Goal: Task Accomplishment & Management: Use online tool/utility

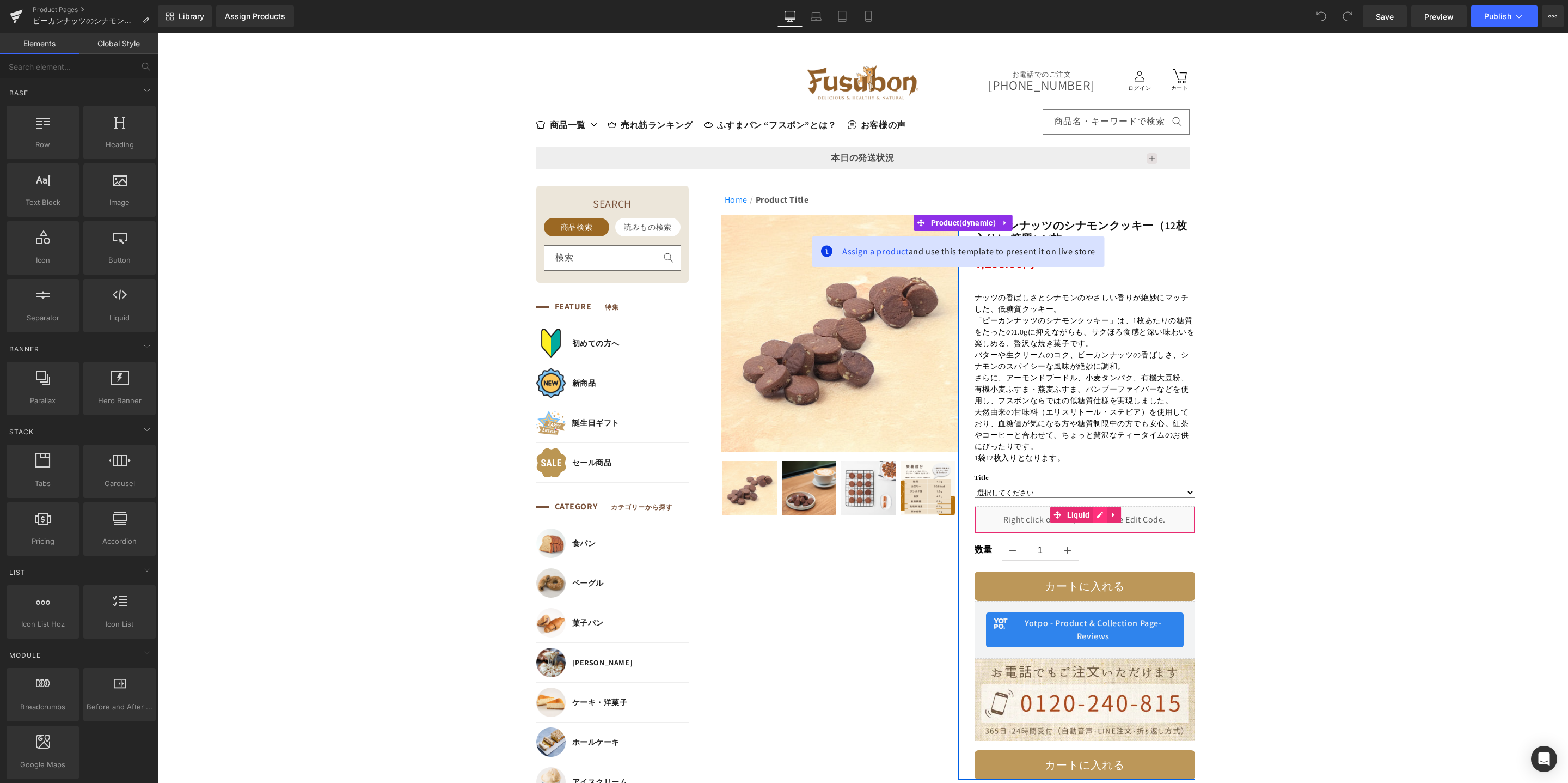
click at [1097, 515] on icon at bounding box center [1099, 514] width 7 height 7
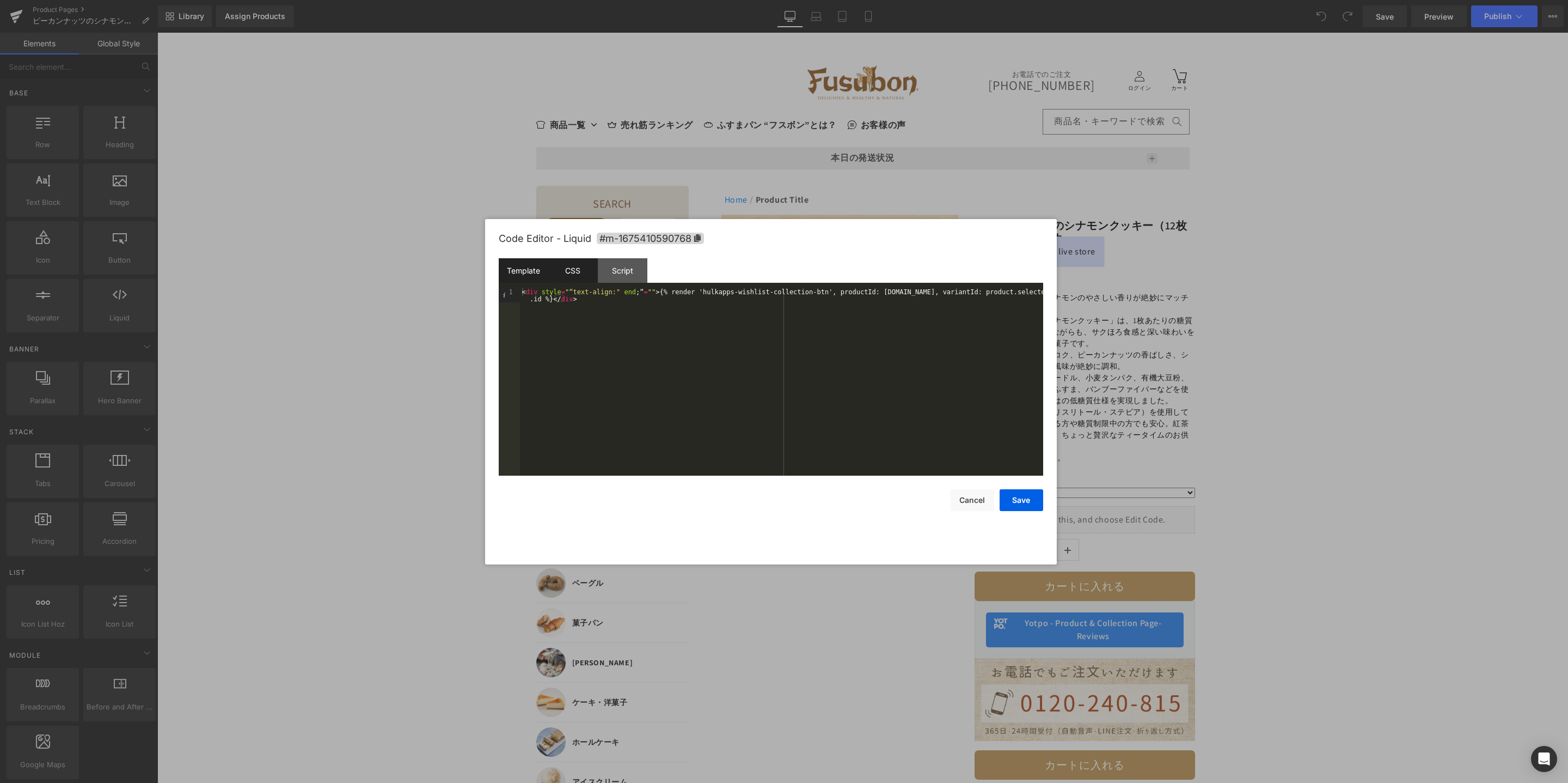
click at [573, 275] on div "CSS" at bounding box center [572, 271] width 50 height 25
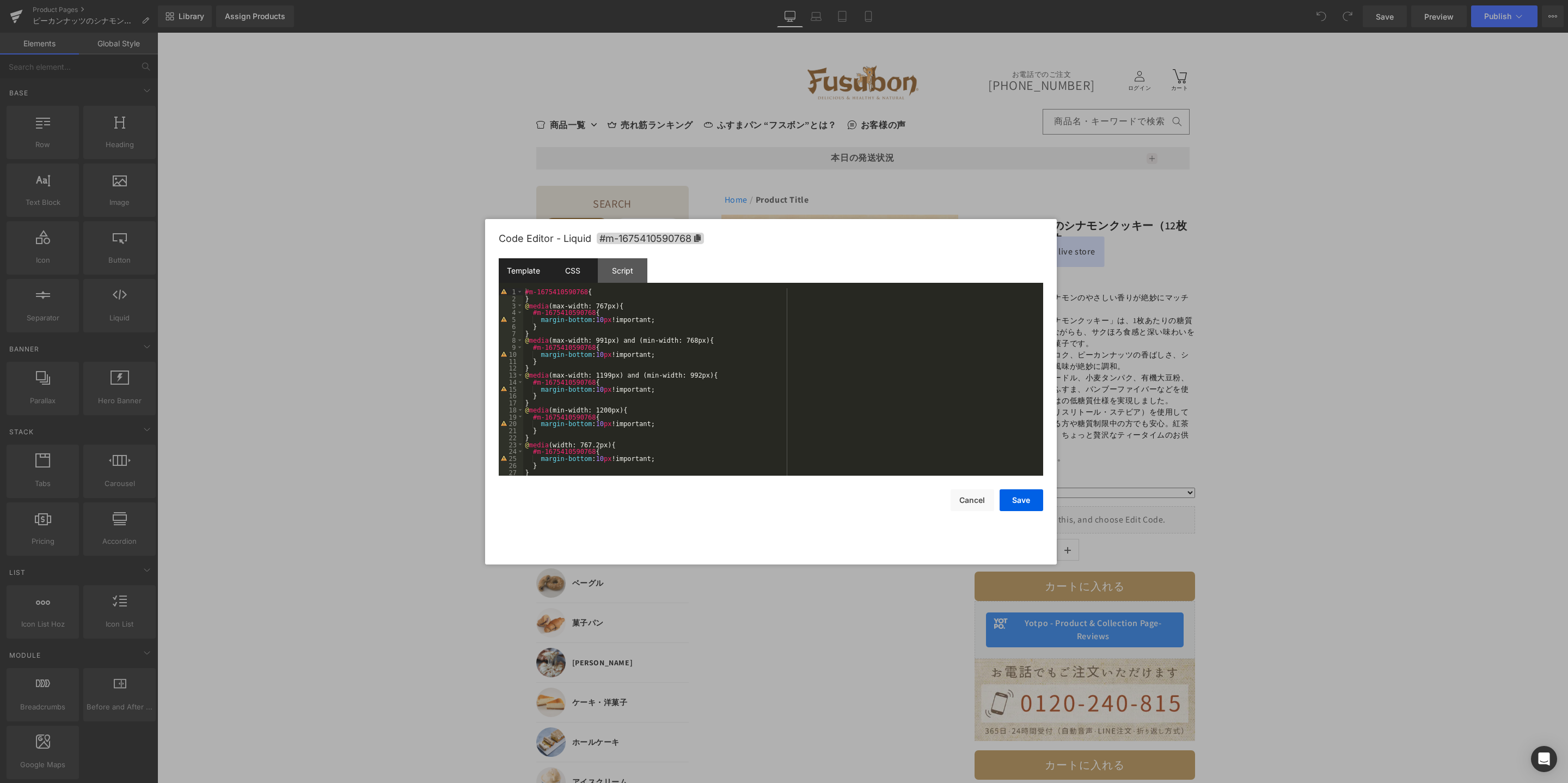
click at [519, 270] on div "Template" at bounding box center [523, 271] width 50 height 25
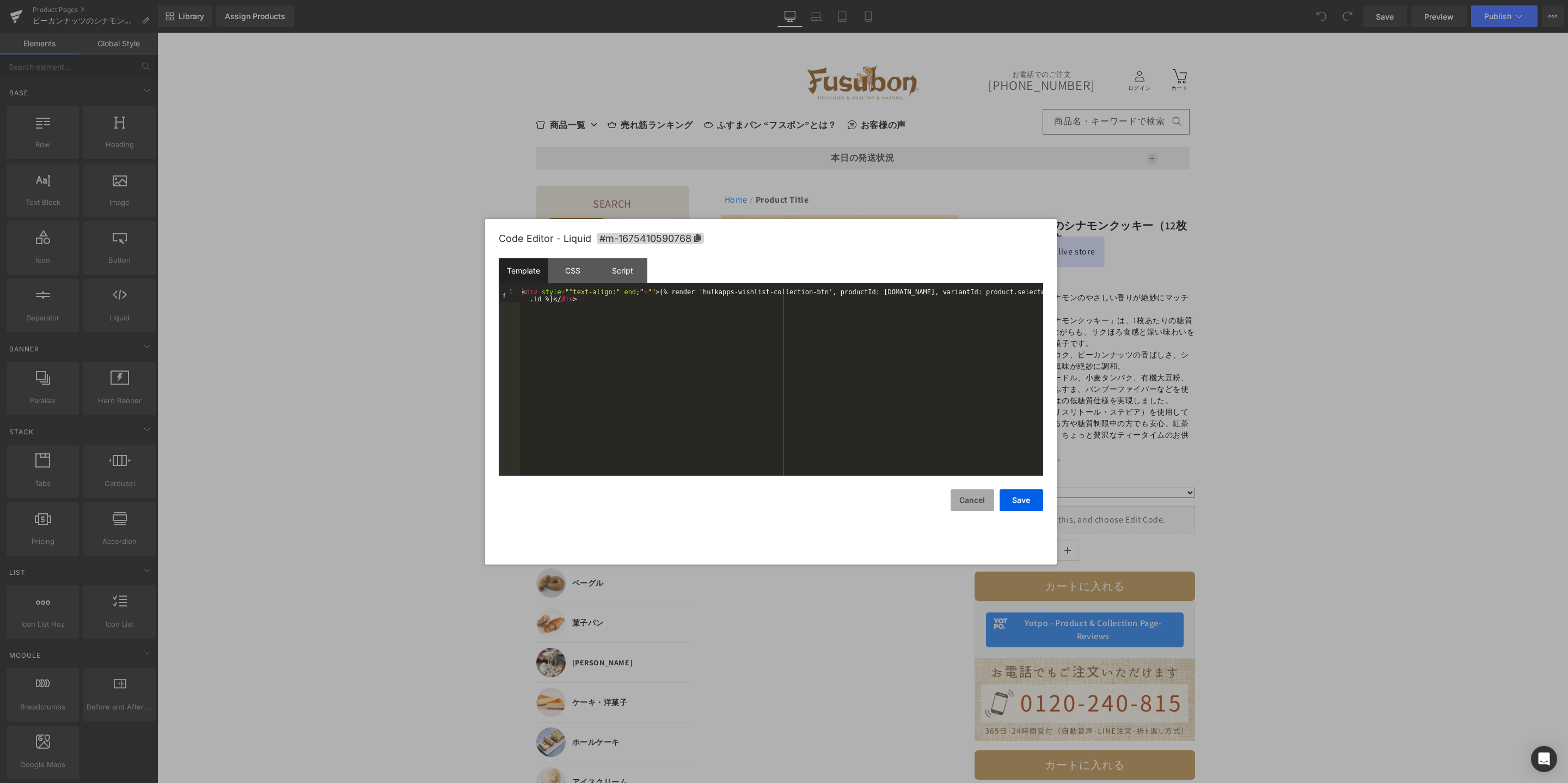
click at [979, 499] on button "Cancel" at bounding box center [972, 499] width 43 height 22
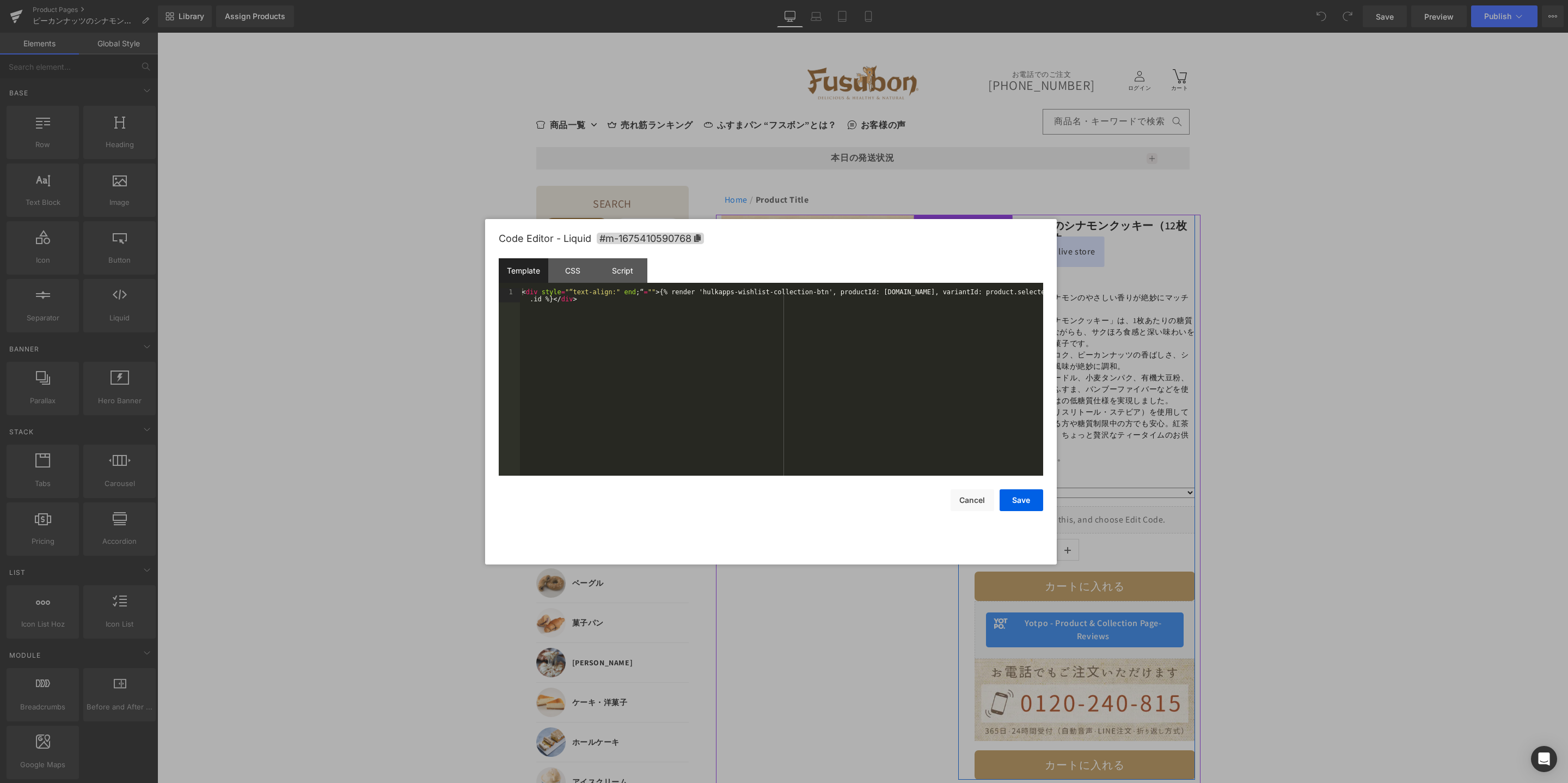
click at [1095, 516] on link at bounding box center [1097, 515] width 11 height 13
drag, startPoint x: 575, startPoint y: 304, endPoint x: 517, endPoint y: 286, distance: 60.7
click at [517, 286] on div "Template CSS Script Data 1 < div style = "“text-align:" end ;“ = "" > {% render…" at bounding box center [770, 367] width 544 height 217
click at [569, 275] on div "CSS" at bounding box center [572, 271] width 50 height 25
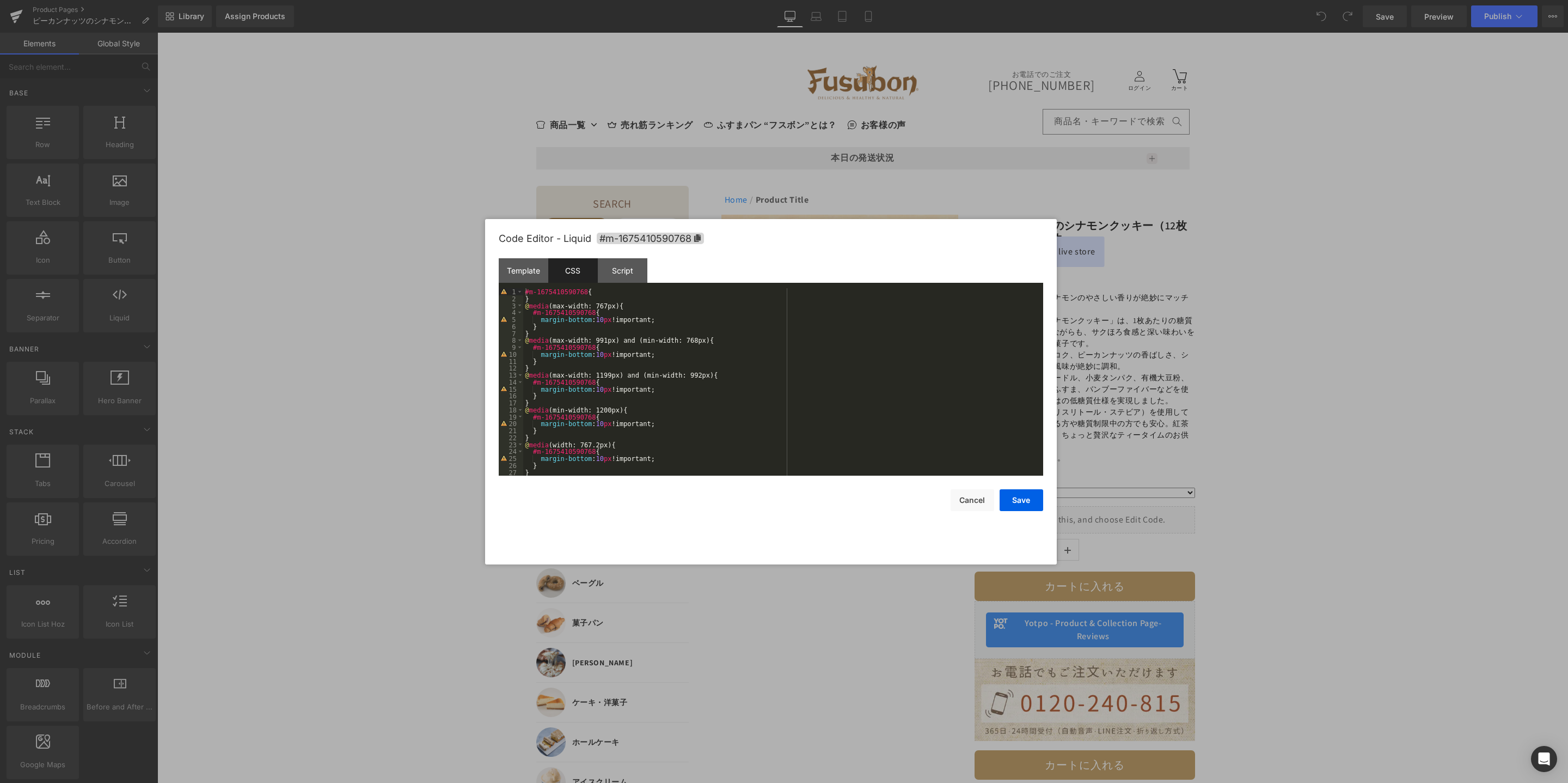
click at [635, 387] on div "#m-1675410590768 { } @ media (max-width: 767px) { #m-1675410590768 { margin-bot…" at bounding box center [781, 389] width 516 height 202
click at [555, 311] on div "#m-1675410590768 { } @ media (max-width: 767px) { #m-1675410590768 { margin-bot…" at bounding box center [781, 389] width 516 height 202
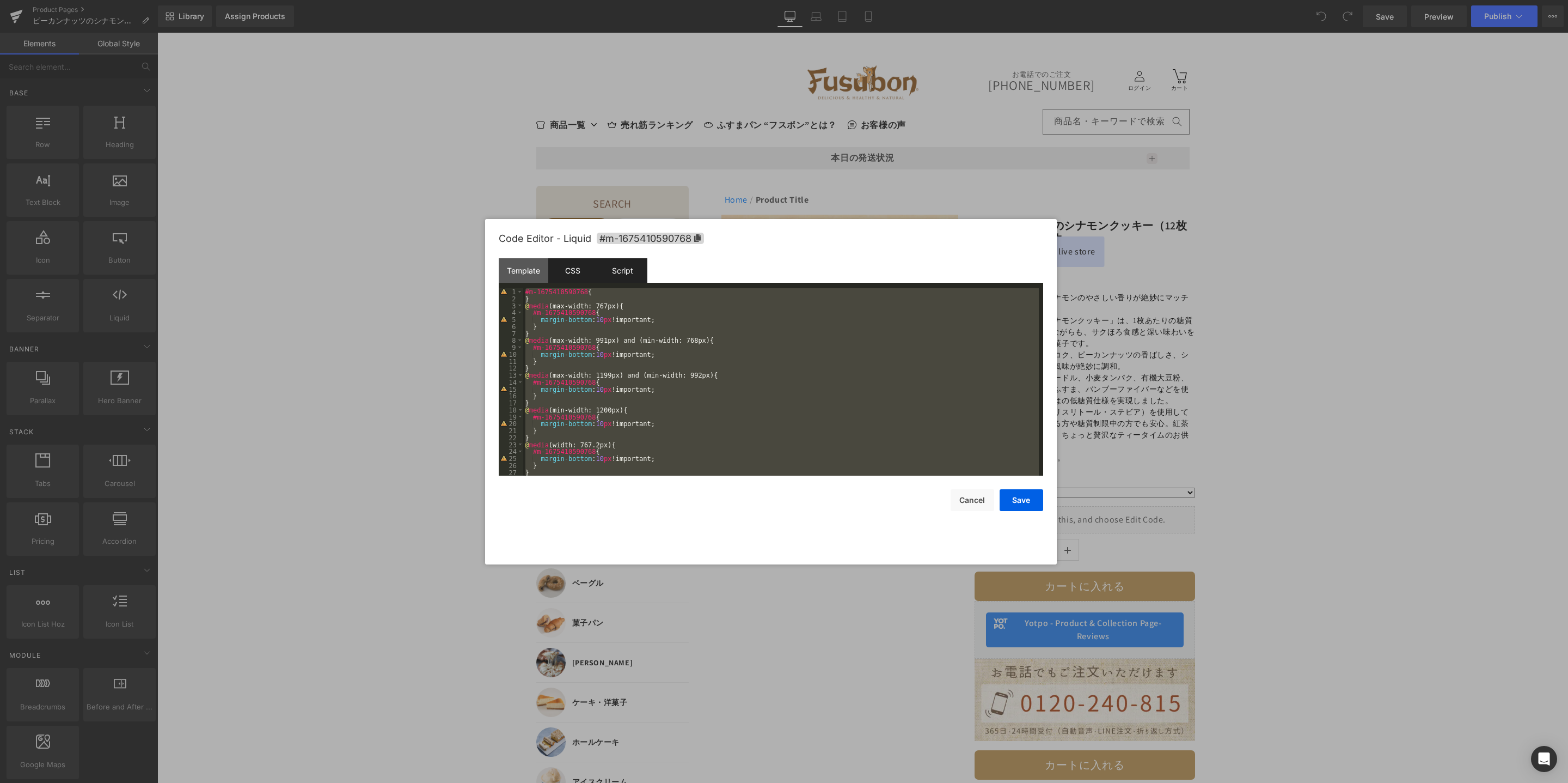
click at [622, 272] on div "Script" at bounding box center [622, 271] width 50 height 25
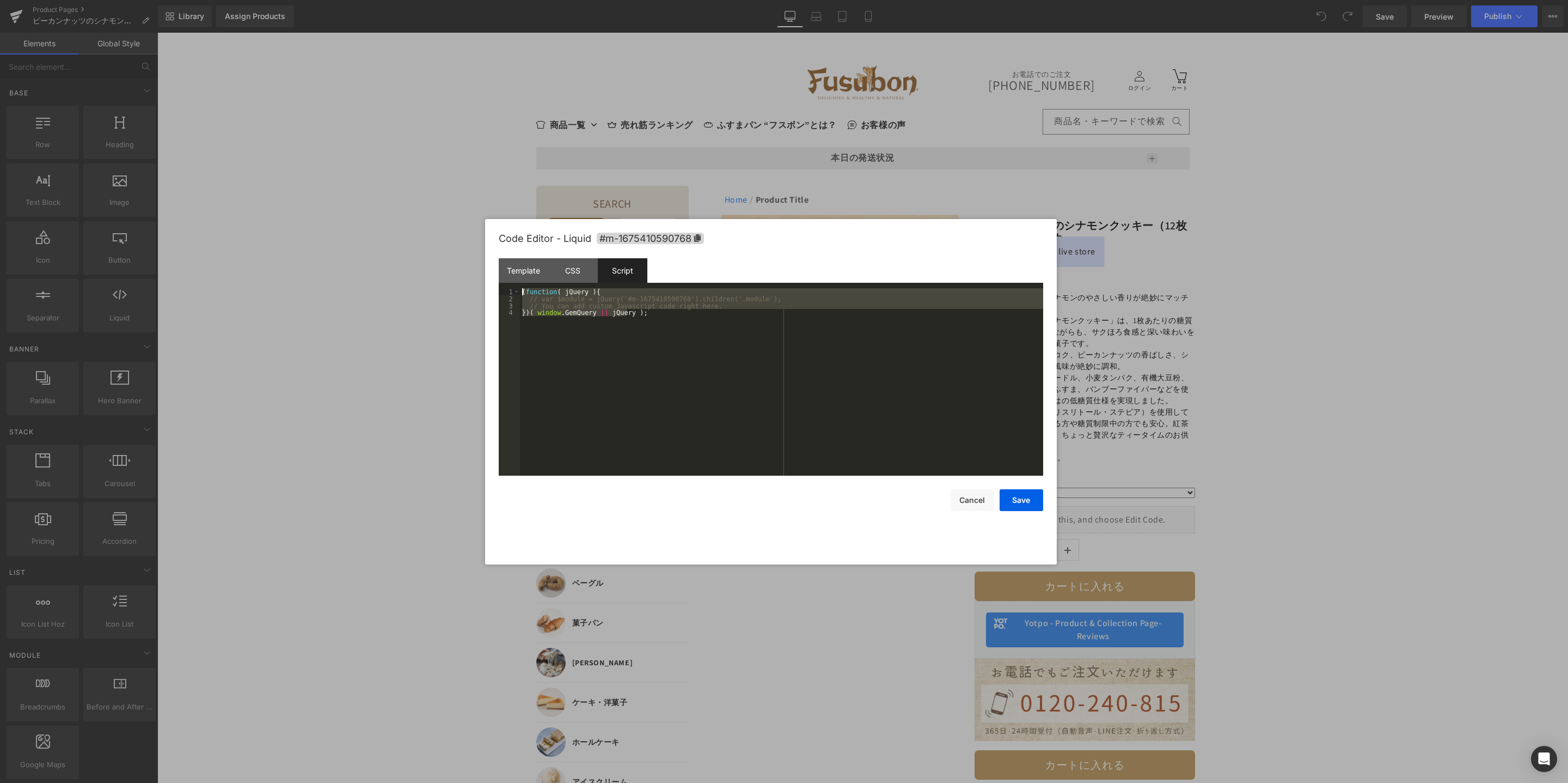
drag, startPoint x: 641, startPoint y: 313, endPoint x: 508, endPoint y: 288, distance: 135.3
click at [508, 288] on pre "1 2 3 4 ( function ( jQuery ) { // var $module = jQuery('#m-1675410590768').chi…" at bounding box center [770, 381] width 544 height 188
click at [969, 507] on button "Cancel" at bounding box center [972, 499] width 43 height 22
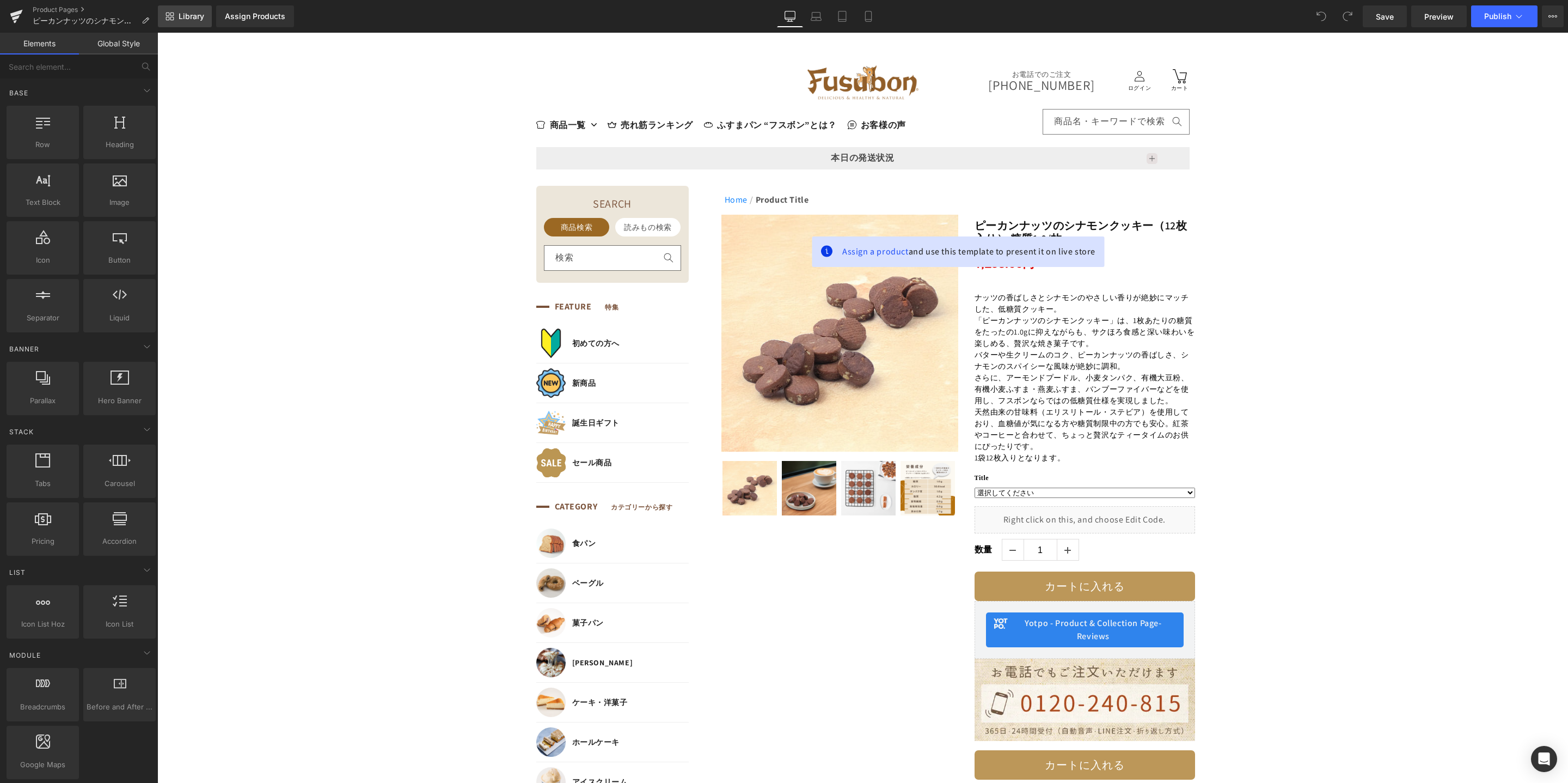
click at [192, 17] on span "Library" at bounding box center [190, 16] width 25 height 9
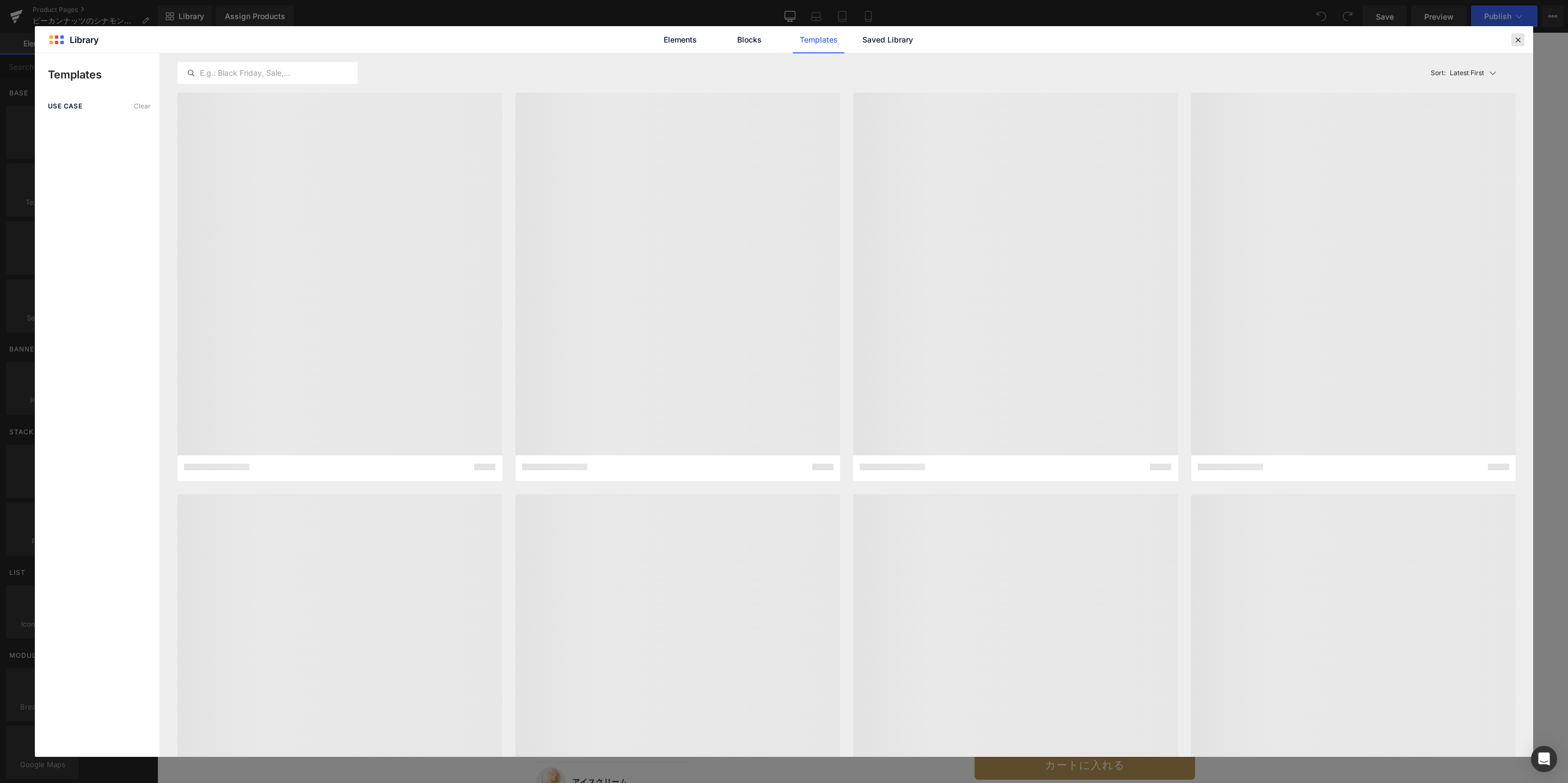
click at [1516, 43] on icon at bounding box center [1517, 40] width 9 height 9
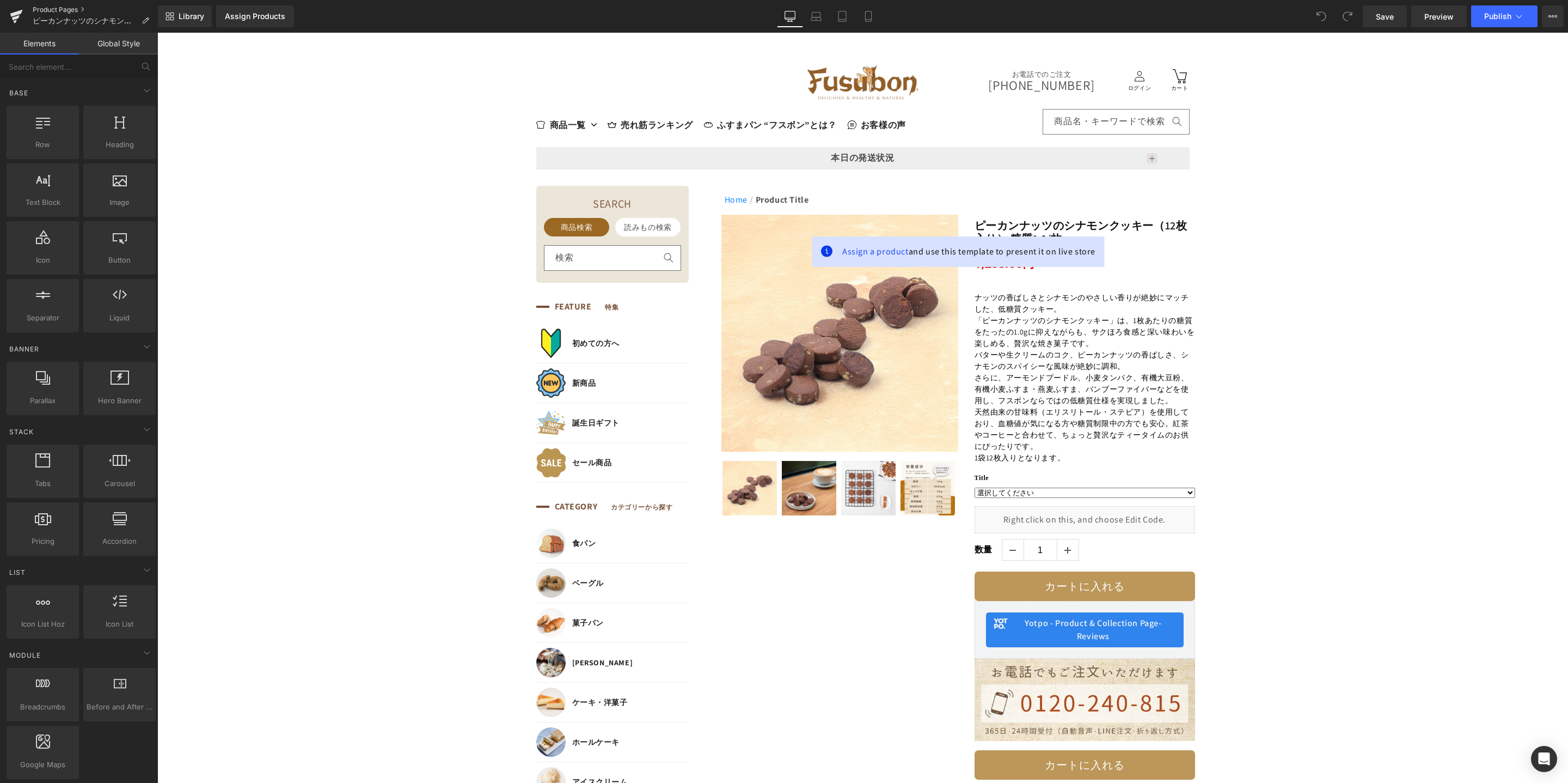
click at [73, 9] on link "Product Pages" at bounding box center [95, 9] width 125 height 8
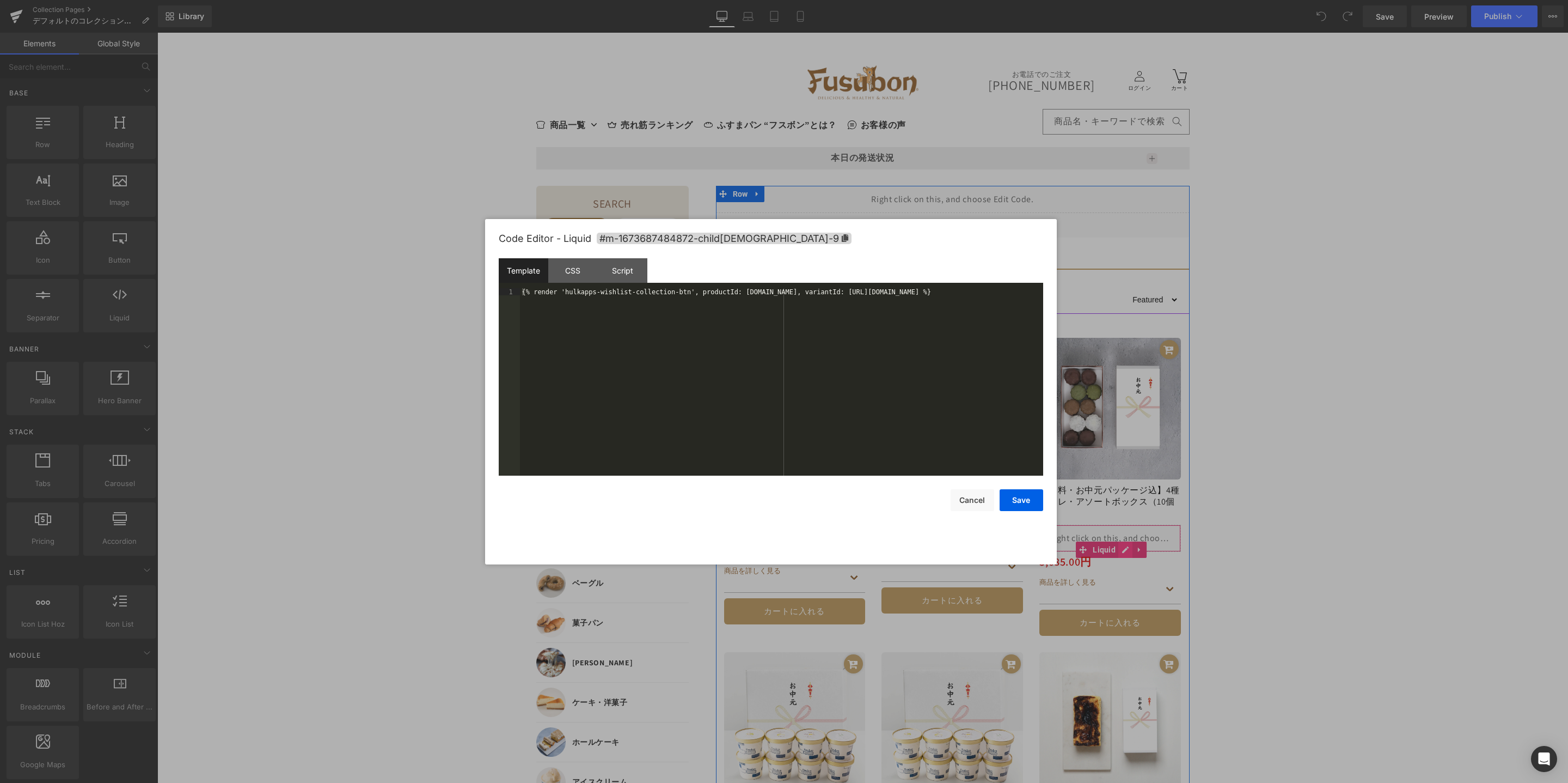
click at [1121, 549] on icon at bounding box center [1125, 549] width 8 height 8
click at [566, 269] on div "CSS" at bounding box center [572, 271] width 50 height 25
click at [537, 274] on div "Template" at bounding box center [523, 271] width 50 height 25
click at [981, 500] on button "Cancel" at bounding box center [972, 499] width 43 height 22
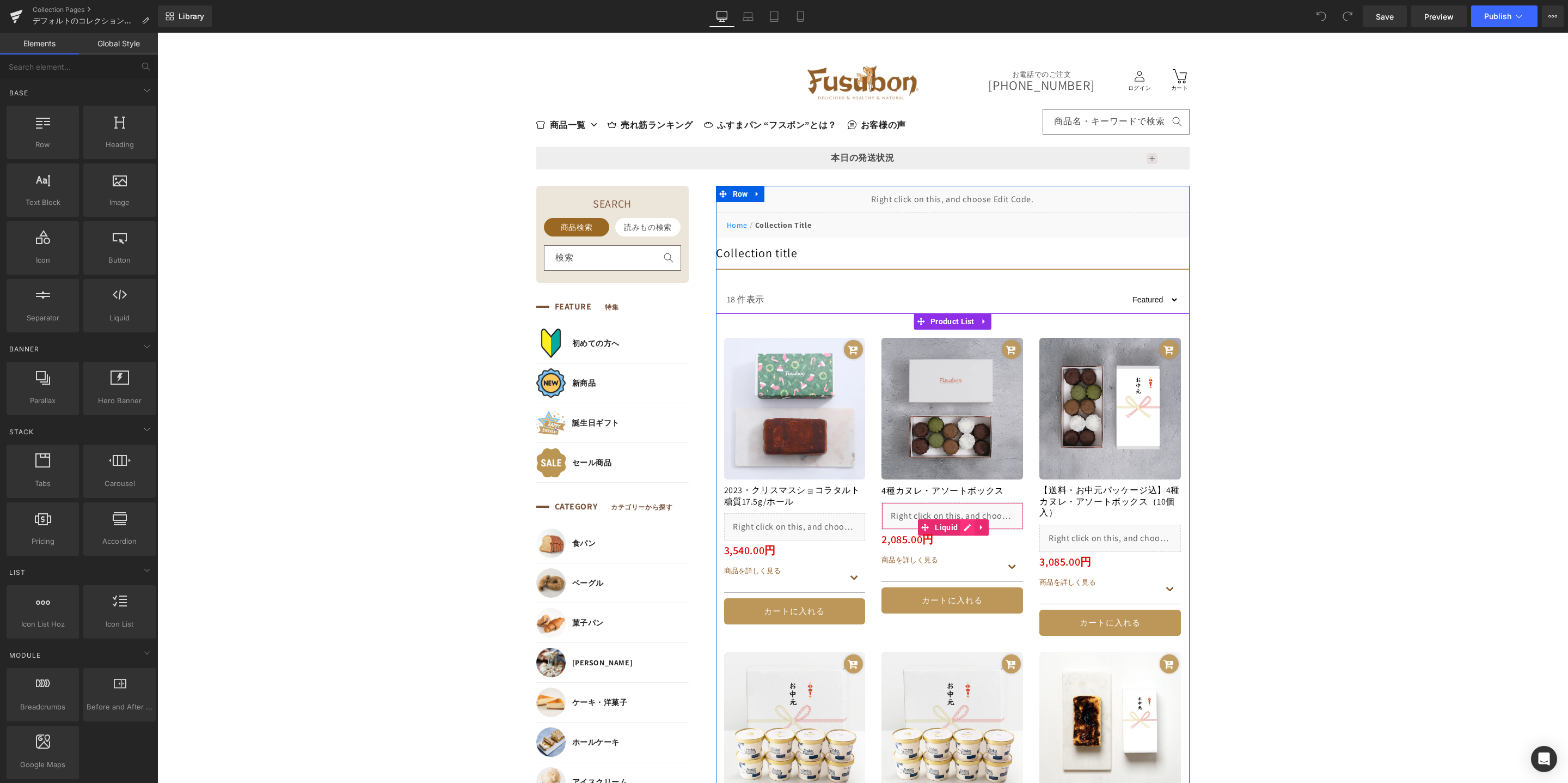
click at [964, 525] on icon at bounding box center [967, 527] width 8 height 8
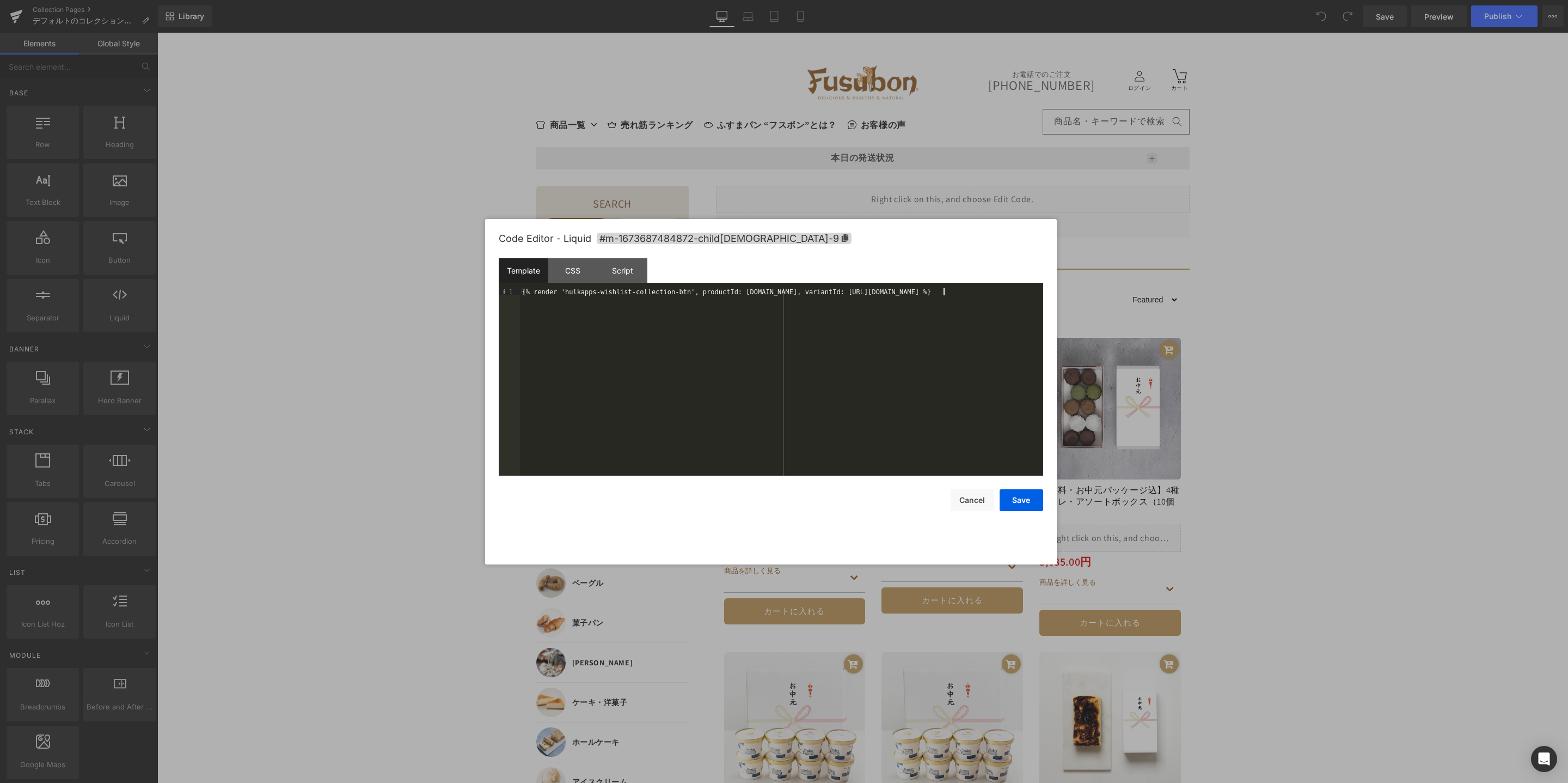
click at [552, 296] on div "{% render 'hulkapps-wishlist-collection-btn', productId: [DOMAIN_NAME], variant…" at bounding box center [781, 389] width 523 height 202
drag, startPoint x: 955, startPoint y: 294, endPoint x: 509, endPoint y: 287, distance: 446.1
click at [509, 286] on div "Template CSS Script Data 1 {% render 'hulkapps-wishlist-collection-btn', produc…" at bounding box center [770, 367] width 544 height 217
click at [576, 272] on div "CSS" at bounding box center [572, 271] width 50 height 25
drag, startPoint x: 522, startPoint y: 293, endPoint x: 500, endPoint y: 281, distance: 25.1
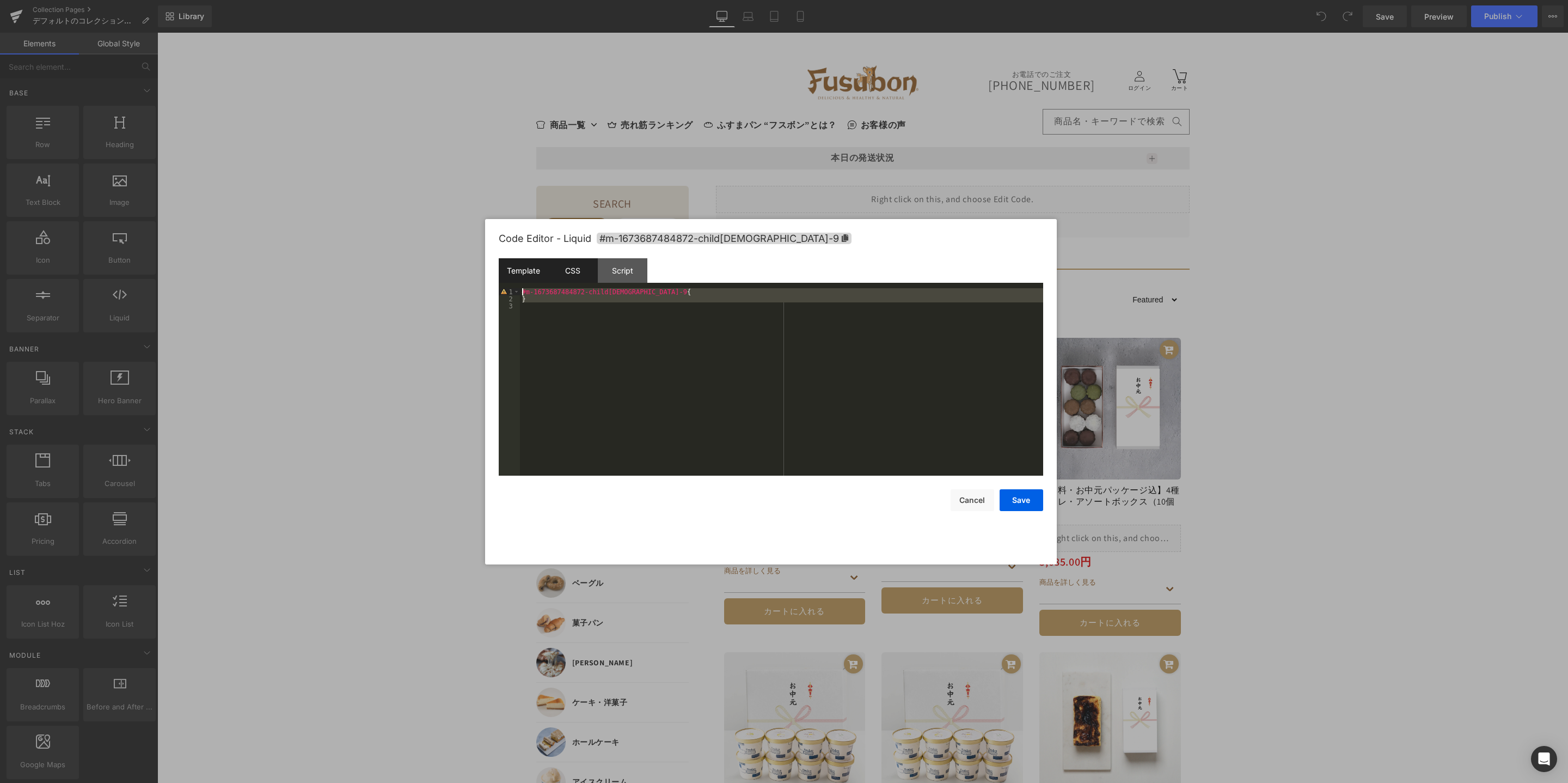
click at [500, 281] on div "Template CSS Script Data 1 {% render 'hulkapps-wishlist-collection-btn', produc…" at bounding box center [770, 367] width 544 height 217
click at [656, 307] on div "#m-1673687484872-child[DEMOGRAPHIC_DATA]-9 { }" at bounding box center [781, 389] width 523 height 202
click at [508, 267] on div "Template" at bounding box center [523, 271] width 50 height 25
click at [624, 269] on div "Script" at bounding box center [622, 271] width 50 height 25
drag, startPoint x: 631, startPoint y: 312, endPoint x: 498, endPoint y: 290, distance: 134.8
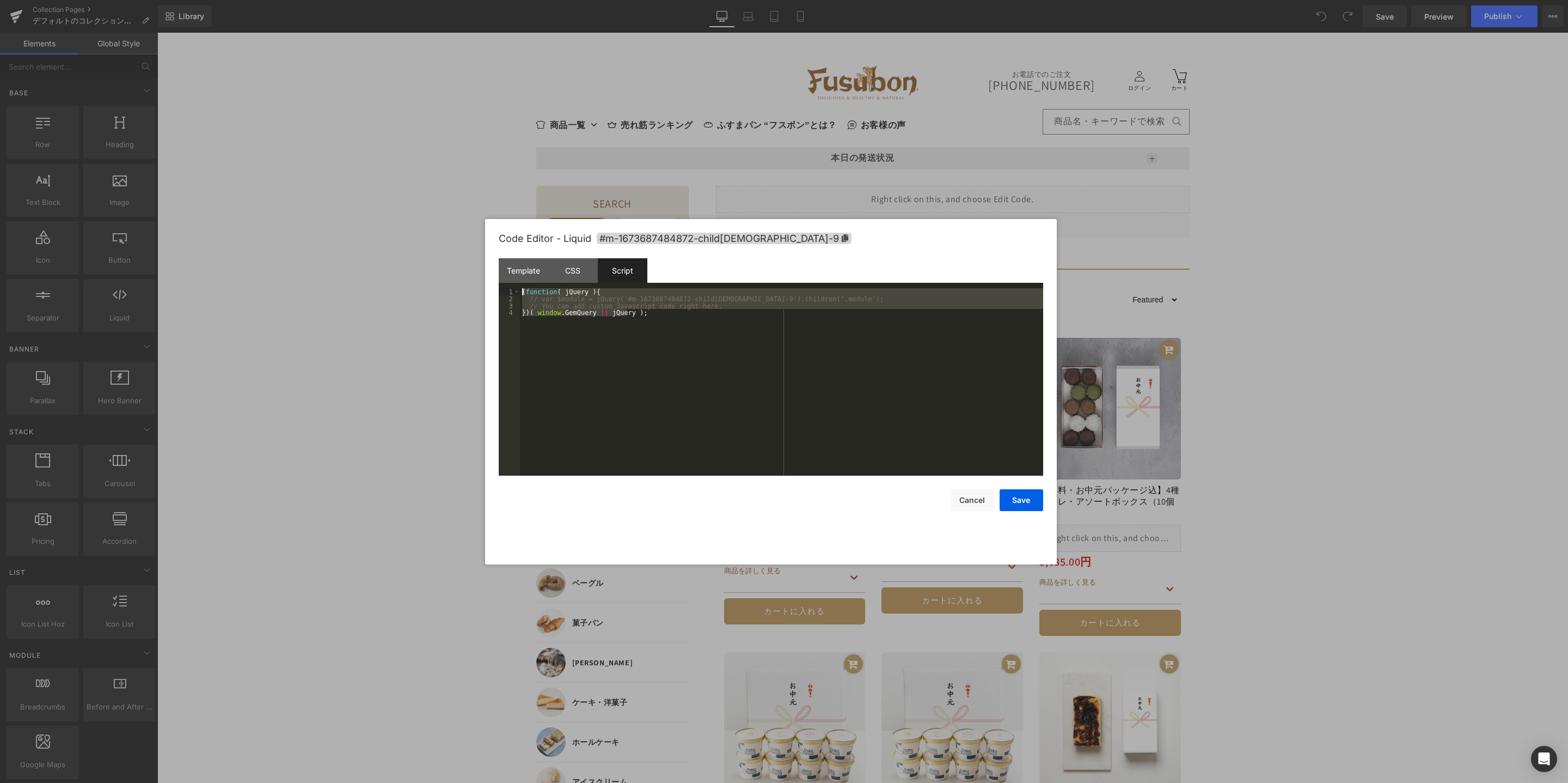
click at [497, 290] on div "Code Editor - Liquid #m-1673687484872-child[DEMOGRAPHIC_DATA]-9 Template CSS Sc…" at bounding box center [770, 392] width 571 height 345
click at [992, 506] on button "Cancel" at bounding box center [972, 499] width 43 height 22
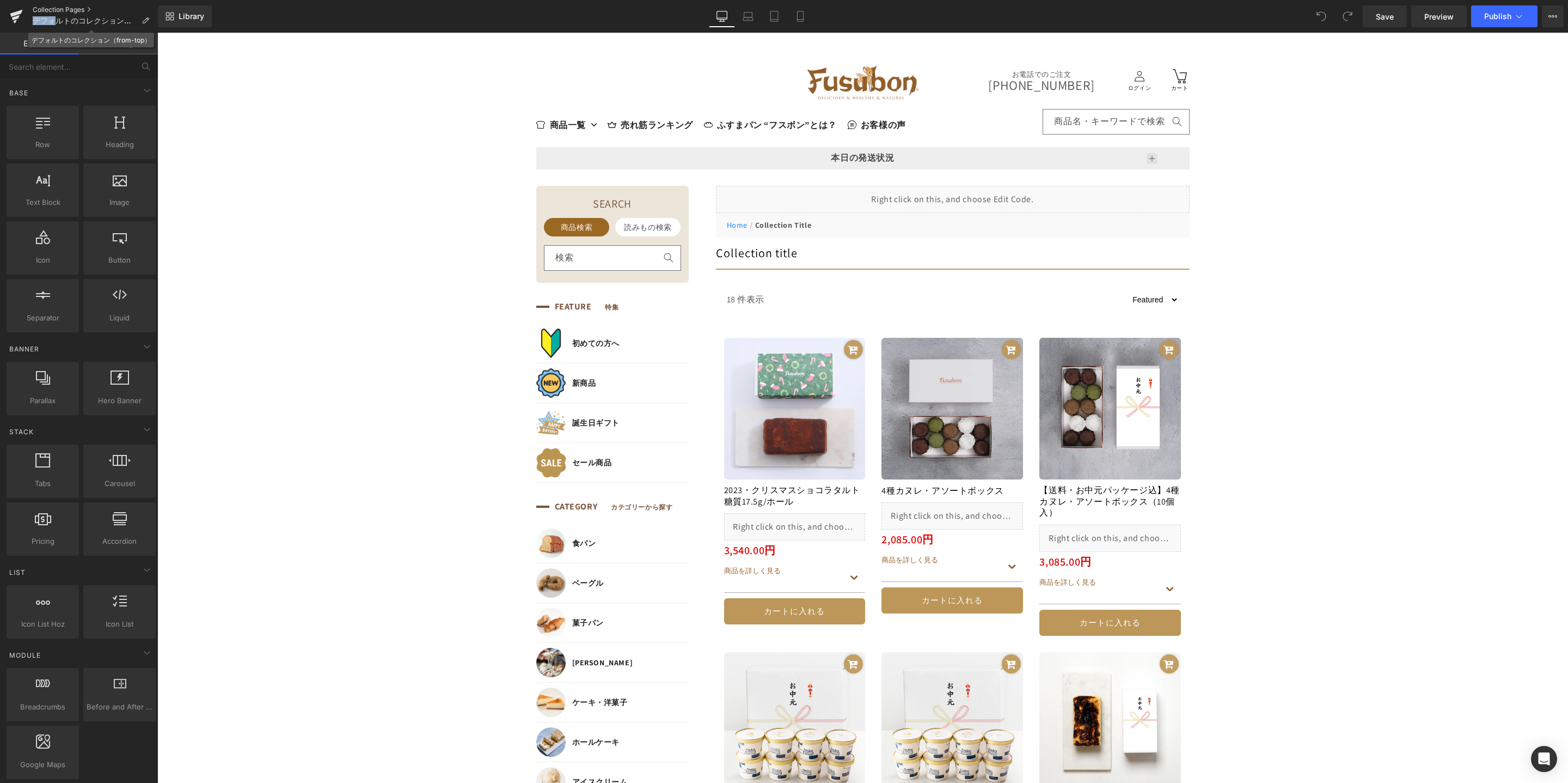
drag, startPoint x: 55, startPoint y: 20, endPoint x: 58, endPoint y: 13, distance: 7.6
click at [58, 15] on p "デフォルトのコレクション（from-top）" at bounding box center [91, 21] width 125 height 13
click at [58, 8] on link "Collection Pages" at bounding box center [95, 9] width 125 height 8
